Goal: Check status: Check status

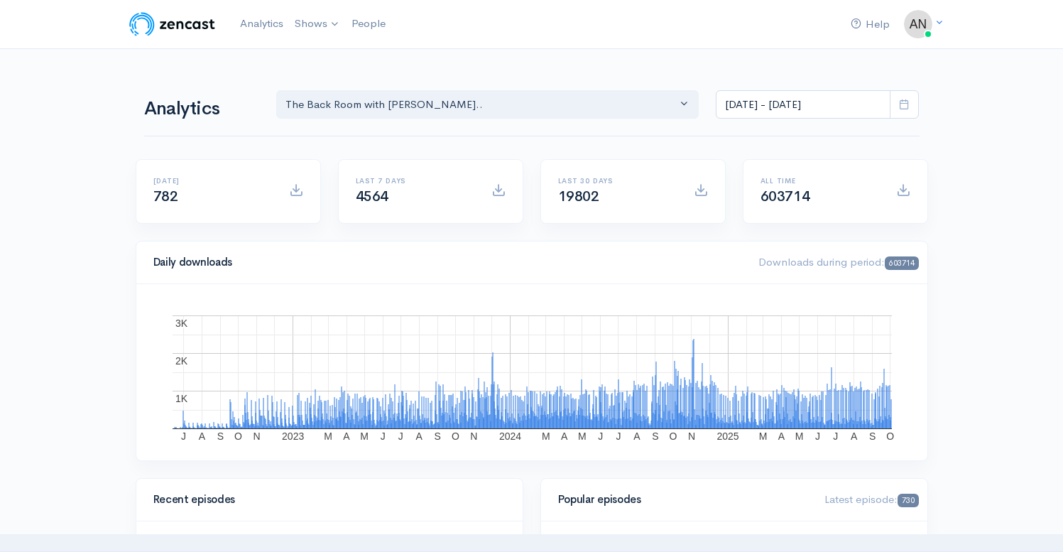
select select "10316"
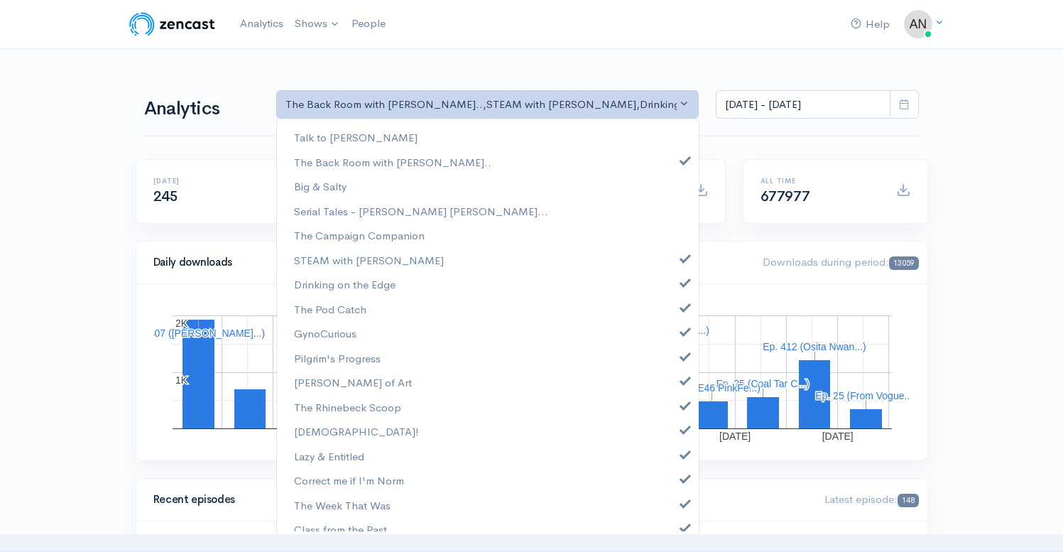
select select "10316"
click at [682, 255] on span at bounding box center [685, 256] width 6 height 11
click at [682, 286] on span at bounding box center [685, 280] width 6 height 11
click at [682, 307] on span at bounding box center [685, 305] width 6 height 11
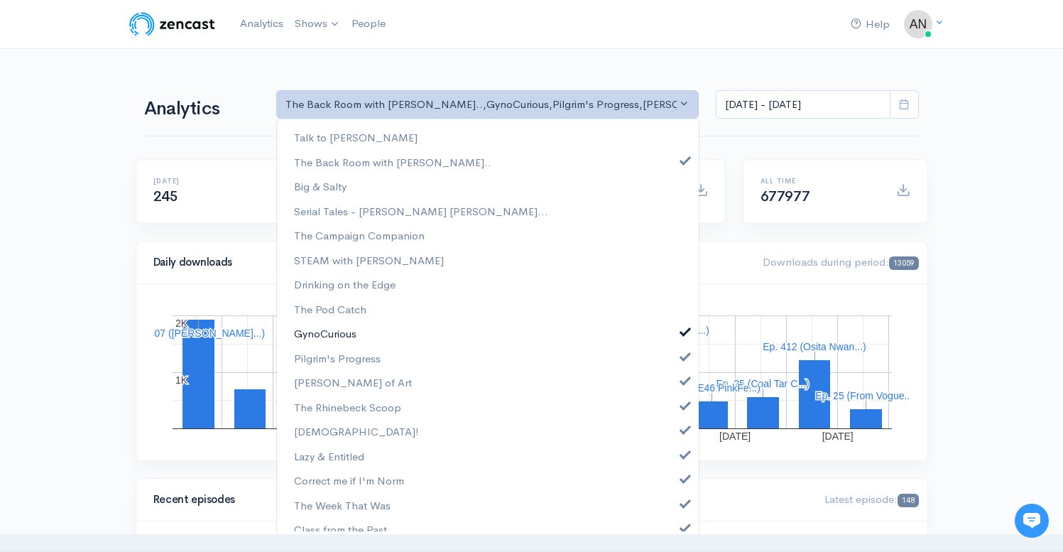
click at [674, 337] on link "GynoCurious" at bounding box center [488, 333] width 422 height 25
click at [674, 361] on link "Pilgrim's Progress" at bounding box center [488, 358] width 422 height 25
click at [682, 383] on span at bounding box center [685, 378] width 6 height 11
click at [682, 405] on span at bounding box center [685, 403] width 6 height 11
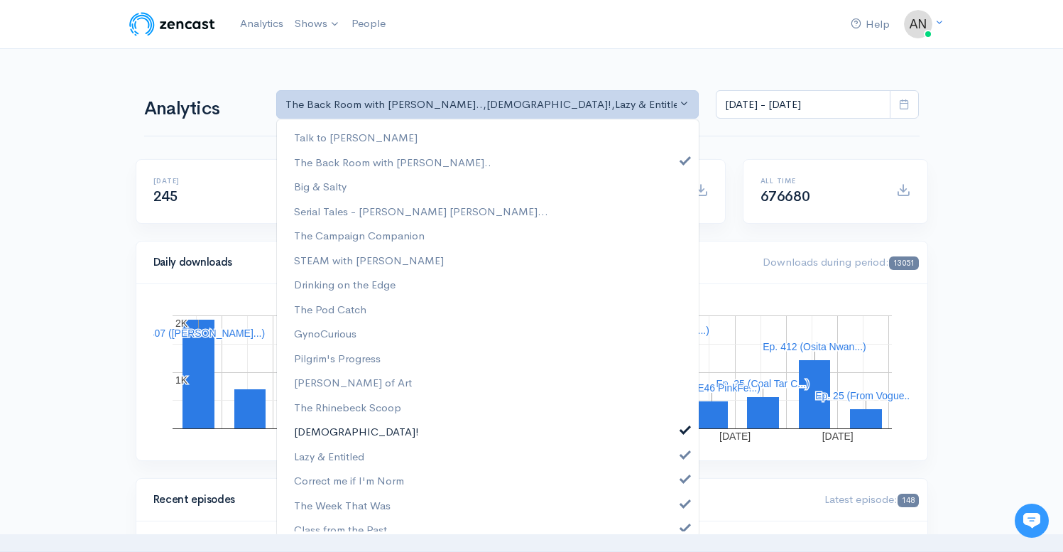
click at [682, 427] on span at bounding box center [685, 427] width 6 height 11
click at [682, 448] on span at bounding box center [685, 452] width 6 height 11
click at [673, 484] on link "Correct me if I'm Norm" at bounding box center [488, 480] width 422 height 25
click at [673, 508] on link "The Week That Was" at bounding box center [488, 505] width 422 height 25
click at [682, 526] on span at bounding box center [685, 525] width 6 height 11
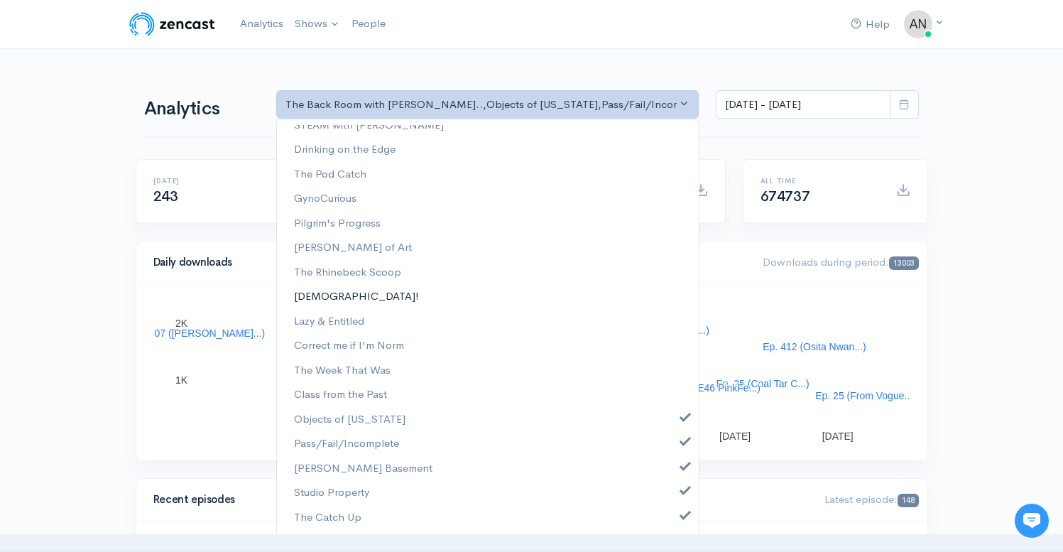
scroll to position [207, 0]
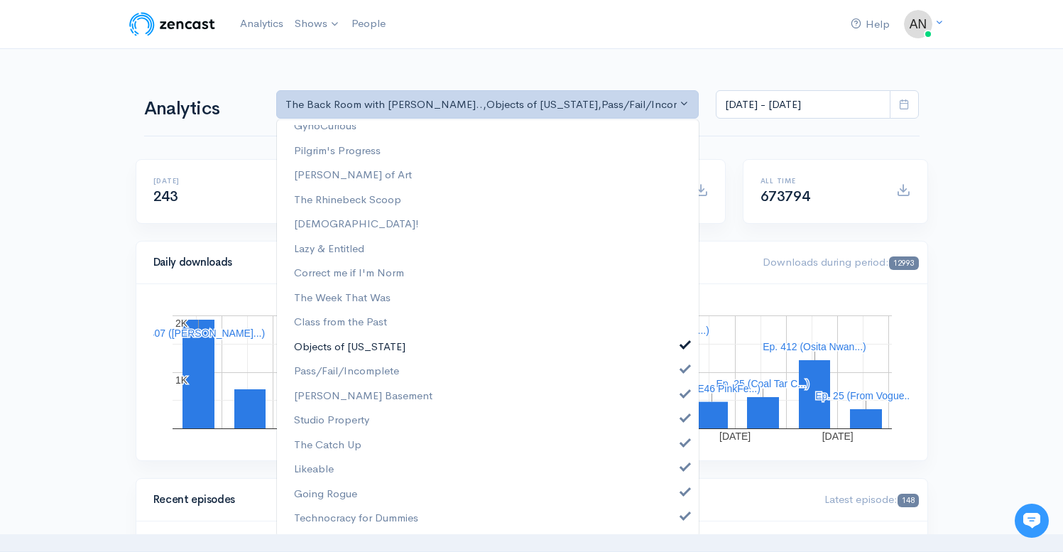
click at [682, 344] on span at bounding box center [685, 343] width 6 height 11
click at [682, 370] on span at bounding box center [685, 367] width 6 height 11
click at [674, 403] on link "[PERSON_NAME] Basement" at bounding box center [488, 395] width 422 height 25
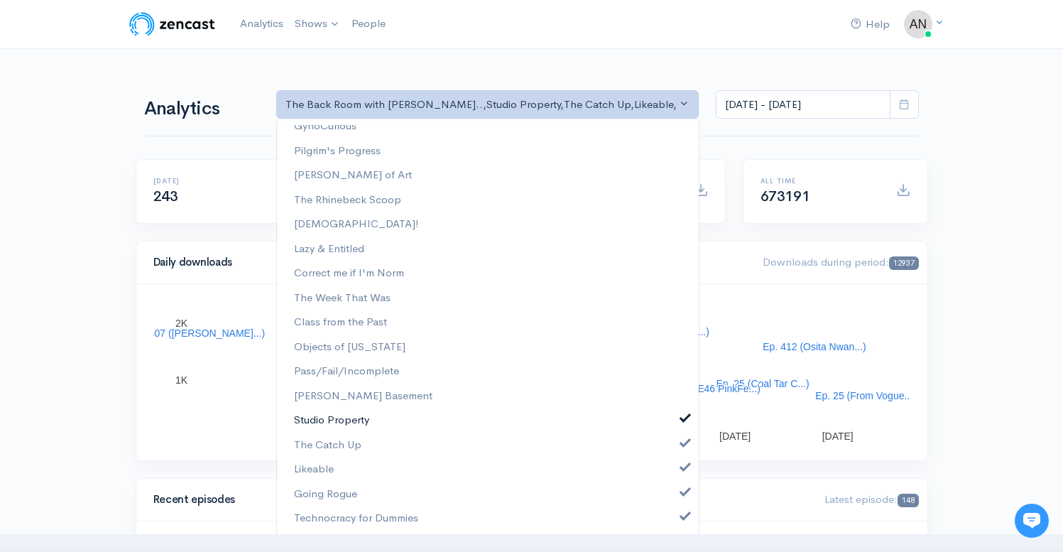
click at [682, 418] on span at bounding box center [685, 416] width 6 height 11
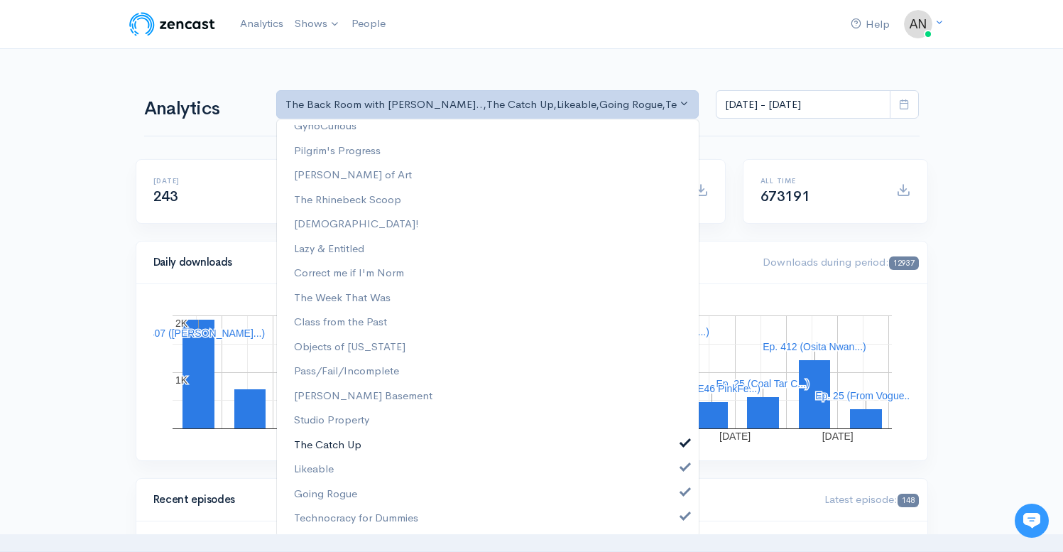
click at [674, 457] on link "The Catch Up" at bounding box center [488, 444] width 422 height 25
click at [682, 468] on span at bounding box center [685, 465] width 6 height 11
click at [682, 493] on span at bounding box center [685, 490] width 6 height 11
click at [682, 513] on span at bounding box center [685, 514] width 6 height 11
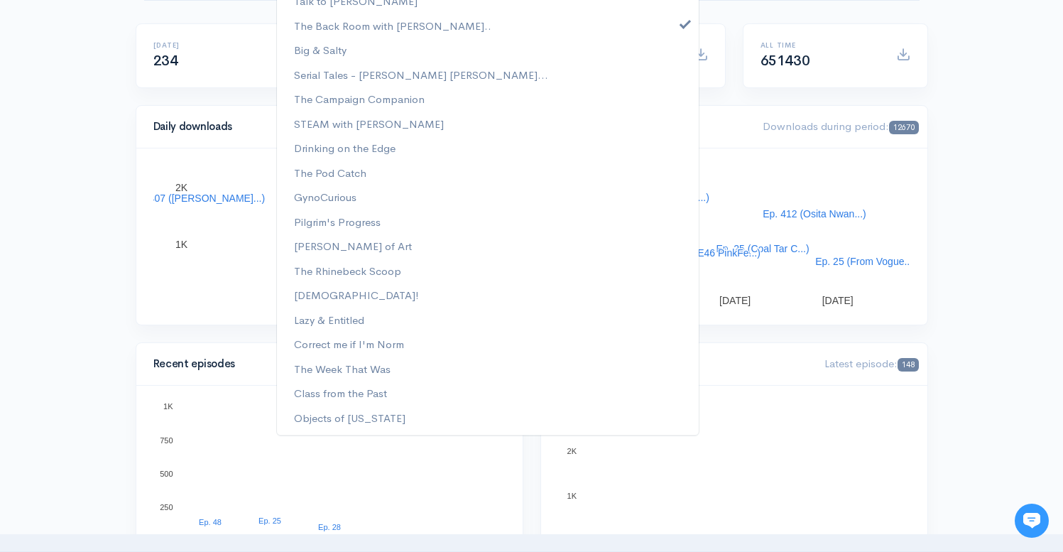
scroll to position [0, 0]
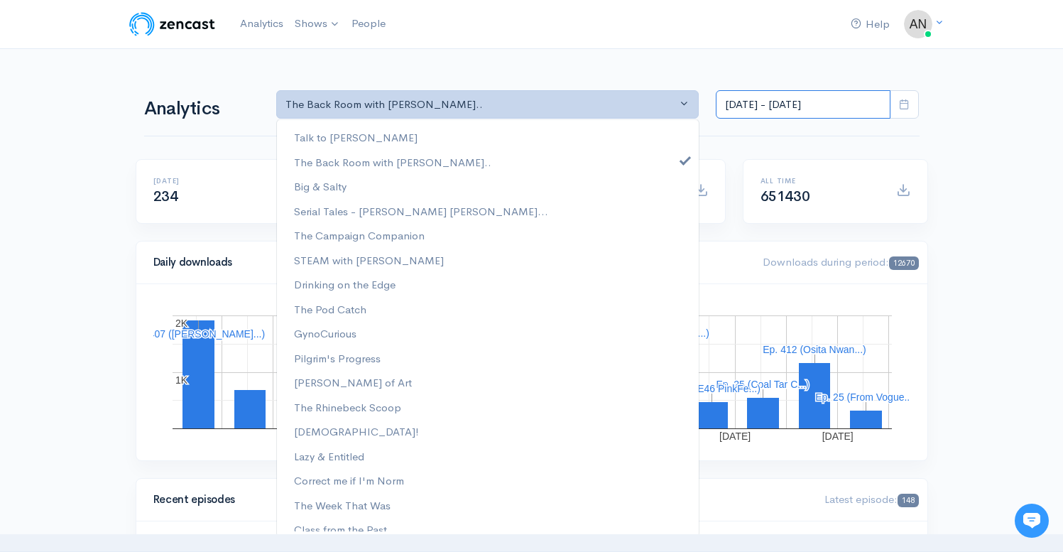
click at [818, 109] on input "Sep 20, 2025 - Oct 3, 2025" at bounding box center [803, 104] width 175 height 29
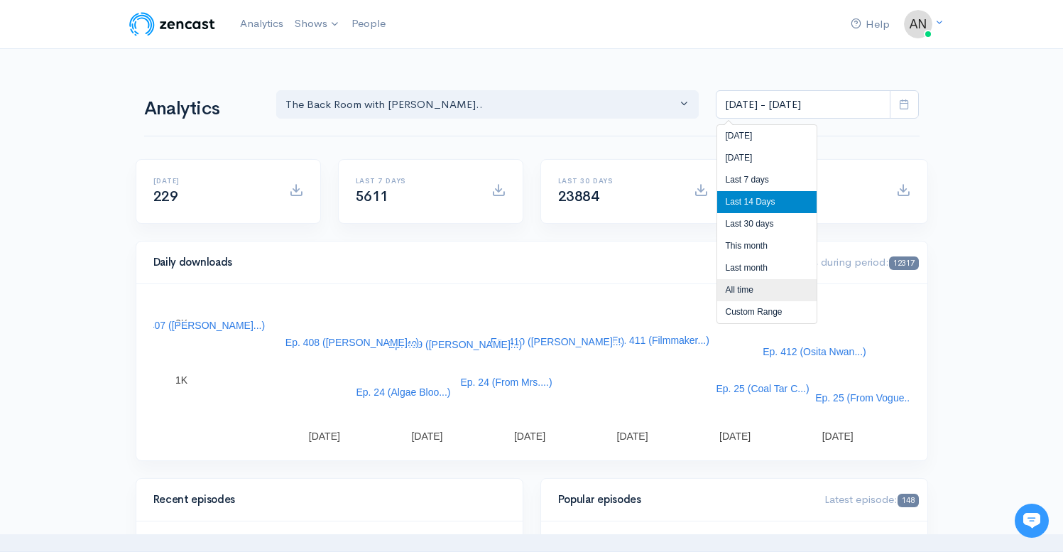
click at [735, 291] on li "All time" at bounding box center [766, 290] width 99 height 22
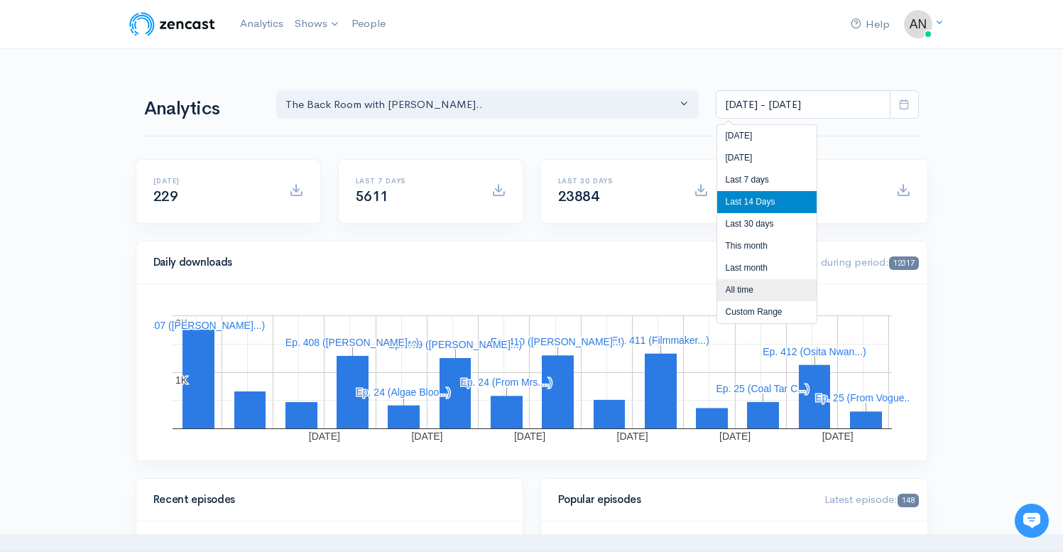
type input "Apr 3, 2022 - Oct 3, 2025"
